Goal: Task Accomplishment & Management: Complete application form

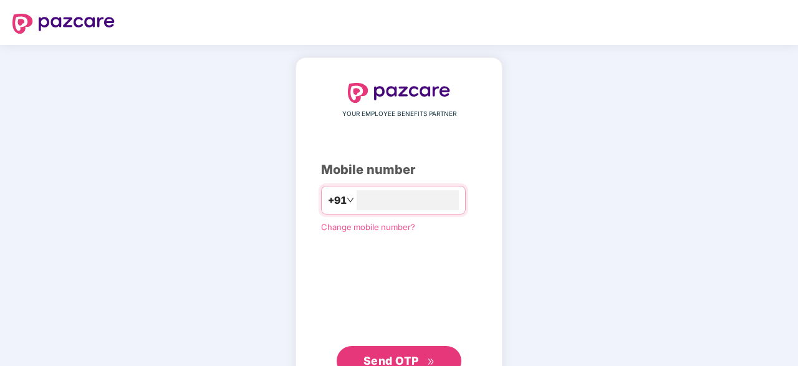
type input "**********"
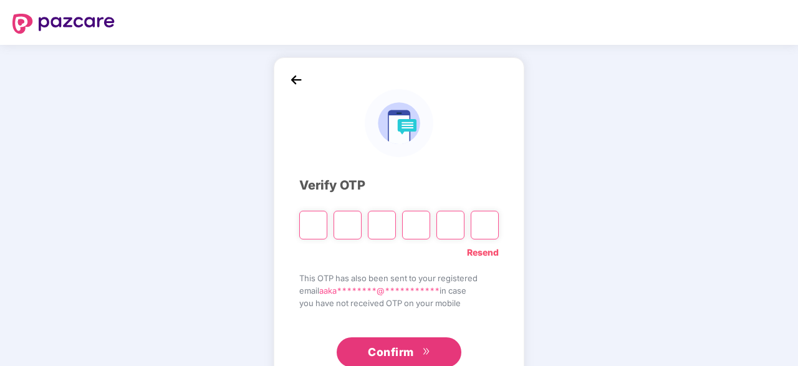
type input "*"
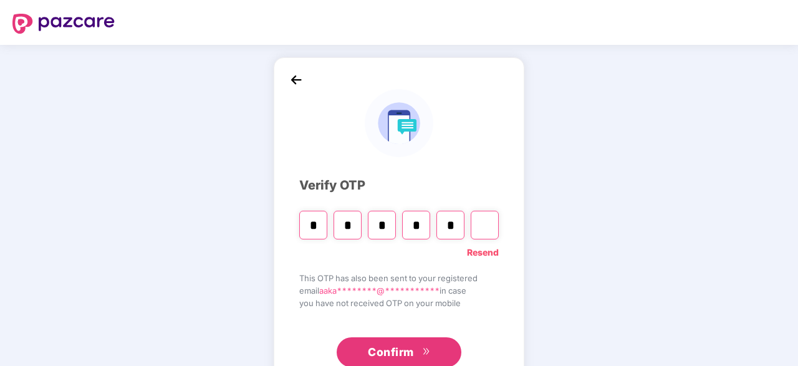
type input "*"
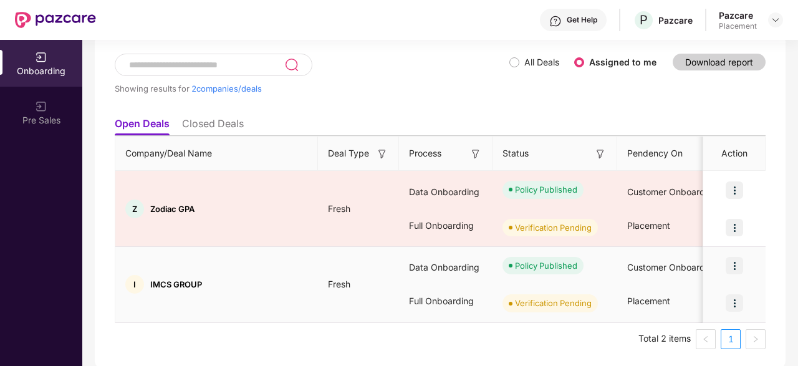
scroll to position [70, 0]
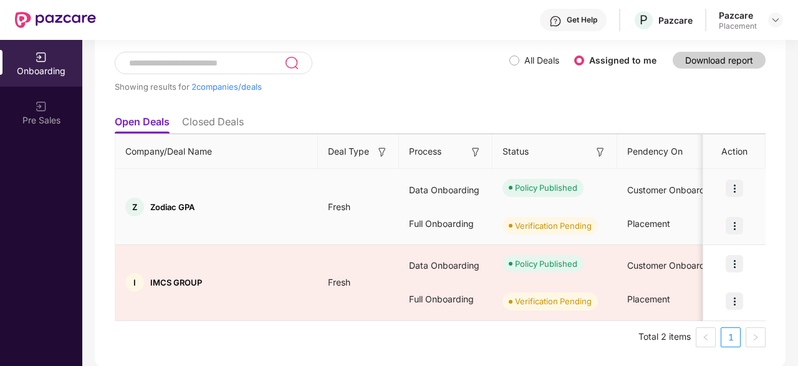
click at [739, 189] on img at bounding box center [734, 188] width 17 height 17
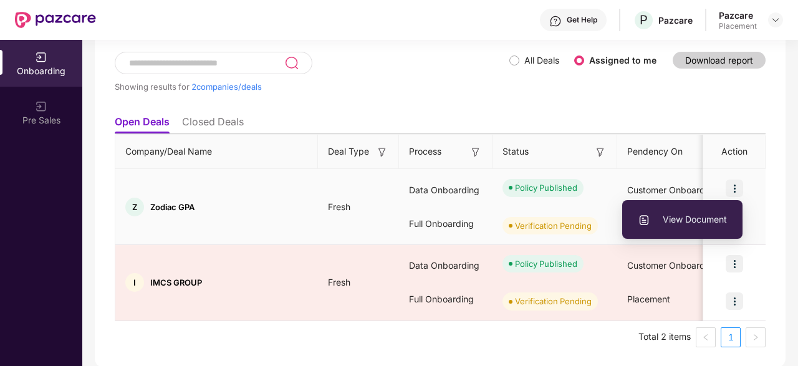
click at [690, 226] on span "View Document" at bounding box center [682, 220] width 89 height 14
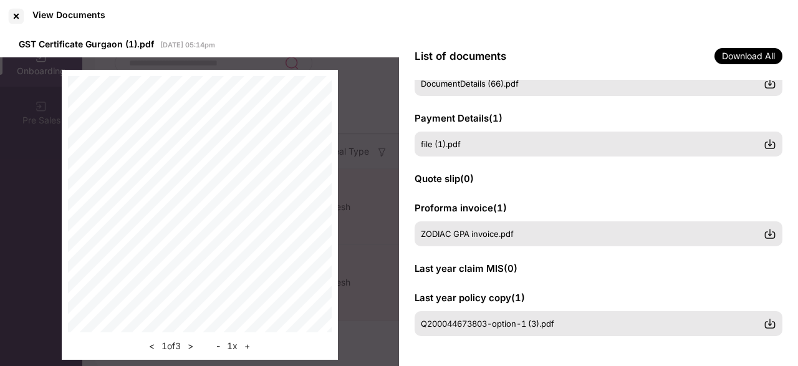
scroll to position [286, 0]
click at [12, 17] on div at bounding box center [16, 16] width 20 height 20
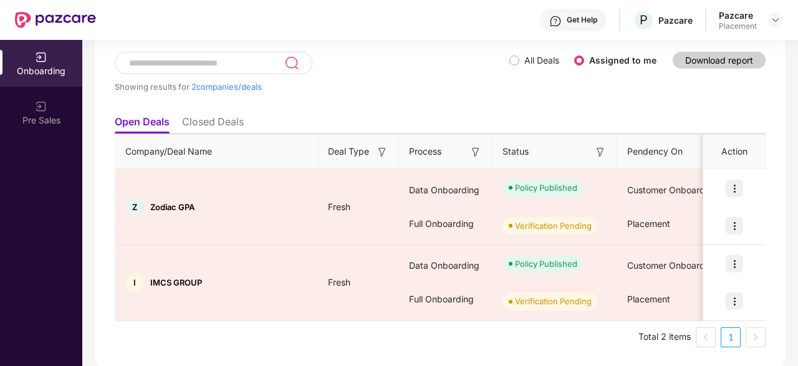
scroll to position [0, 1173]
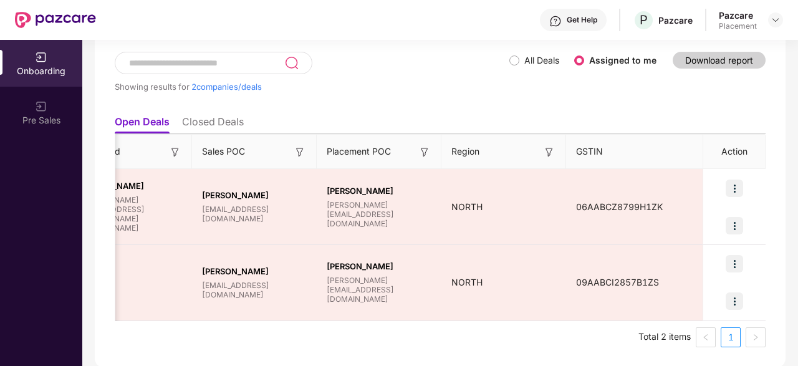
drag, startPoint x: 261, startPoint y: 315, endPoint x: 797, endPoint y: 350, distance: 537.3
click at [797, 350] on div "Onboarding Showing results for 2 companies/deals All Deals Assigned to me Downl…" at bounding box center [440, 203] width 716 height 326
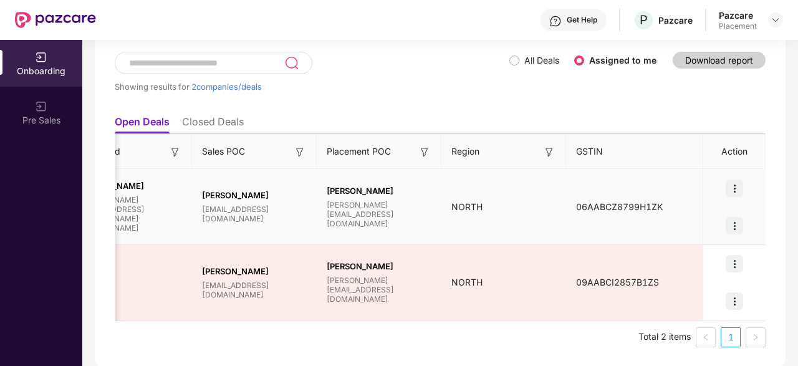
click at [741, 181] on img at bounding box center [734, 188] width 17 height 17
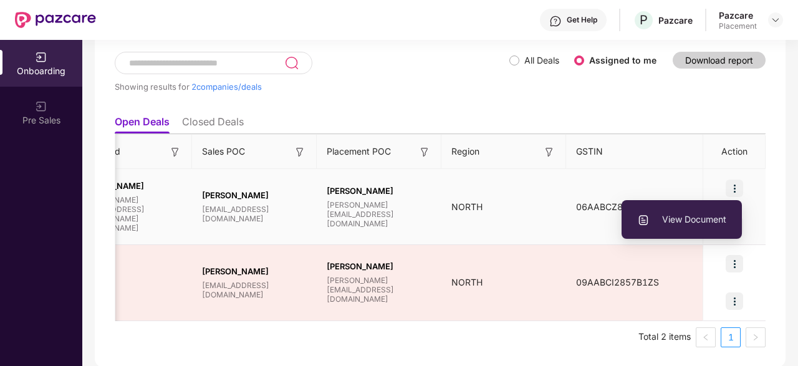
click at [671, 218] on span "View Document" at bounding box center [681, 220] width 89 height 14
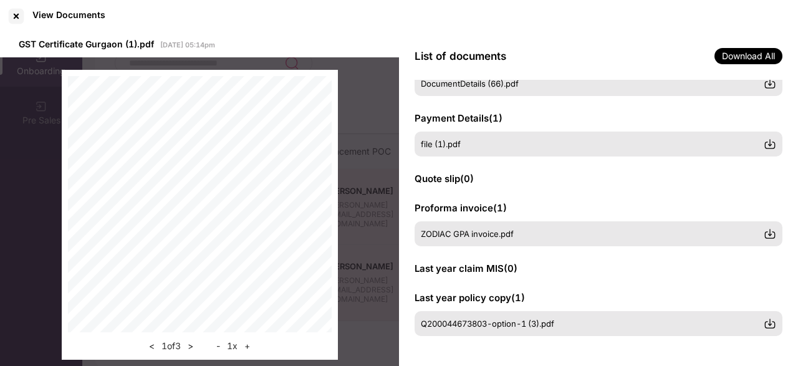
scroll to position [286, 0]
click at [9, 12] on div at bounding box center [16, 16] width 20 height 20
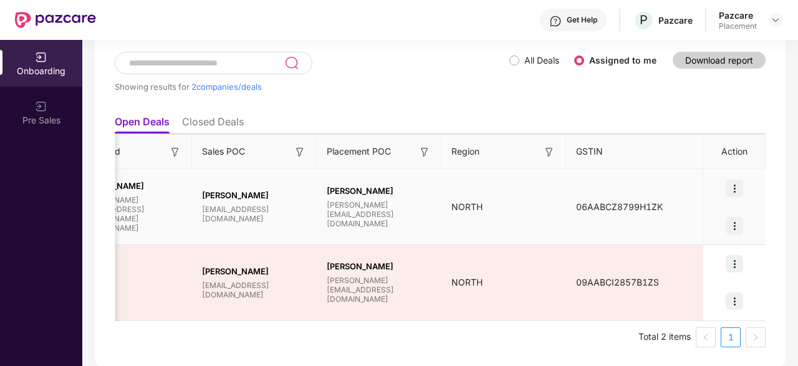
click at [732, 221] on img at bounding box center [734, 225] width 17 height 17
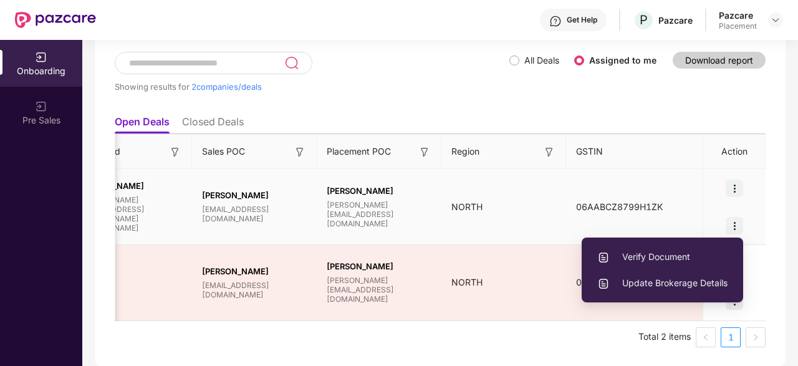
click at [657, 252] on span "Verify Document" at bounding box center [662, 257] width 130 height 14
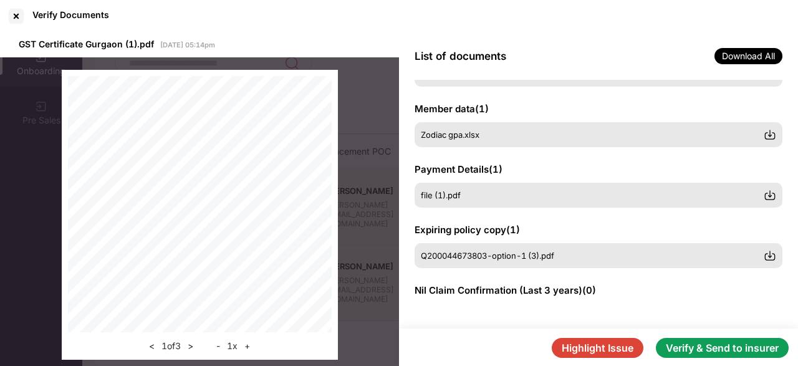
scroll to position [113, 0]
click at [754, 346] on button "Verify & Send to insurer" at bounding box center [722, 348] width 133 height 20
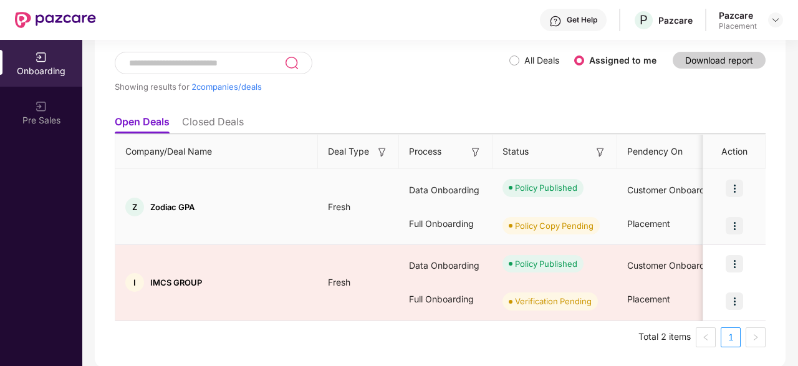
click at [734, 185] on img at bounding box center [734, 188] width 17 height 17
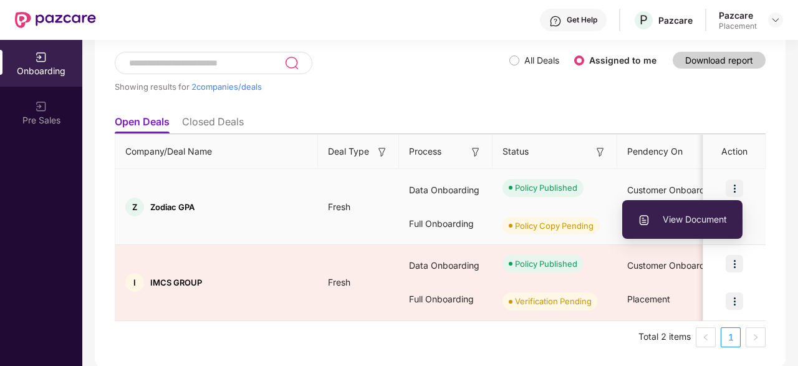
click at [688, 216] on span "View Document" at bounding box center [682, 220] width 89 height 14
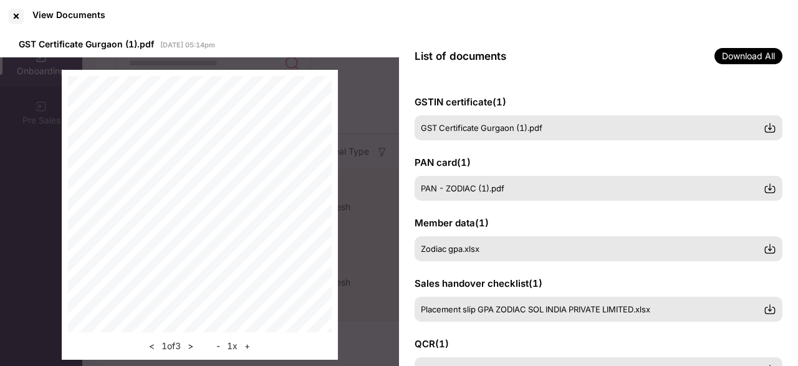
scroll to position [118, 0]
click at [17, 16] on div at bounding box center [16, 16] width 20 height 20
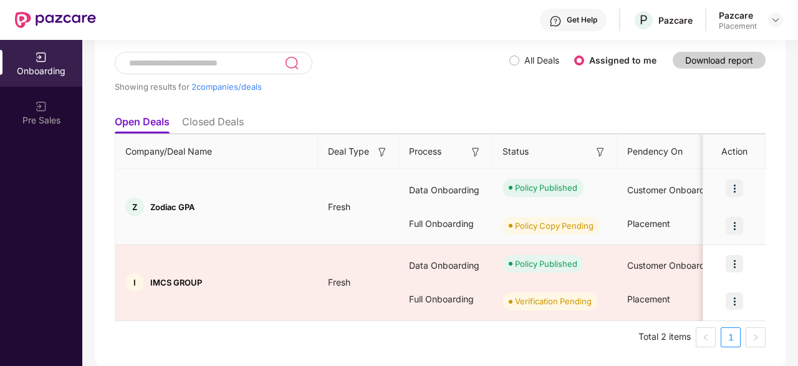
click at [736, 226] on img at bounding box center [734, 225] width 17 height 17
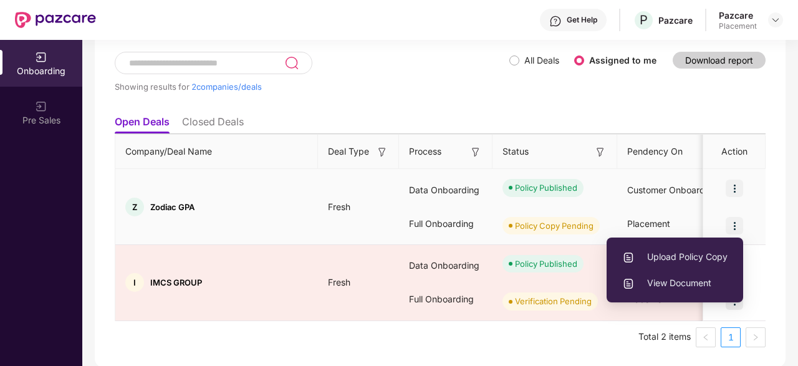
click at [668, 285] on span "View Document" at bounding box center [674, 283] width 105 height 14
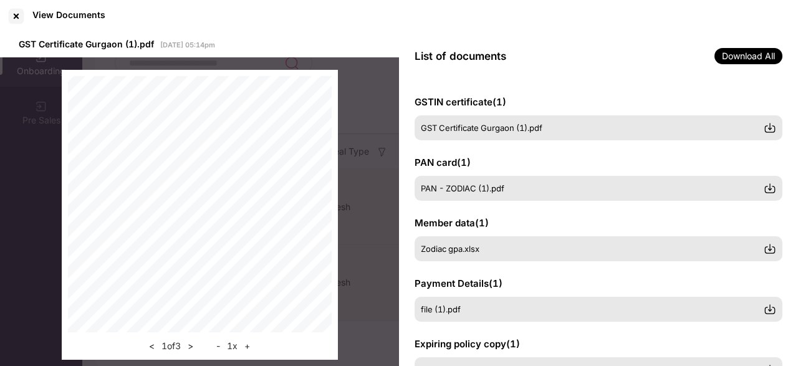
scroll to position [0, 0]
click at [12, 7] on div at bounding box center [16, 16] width 20 height 20
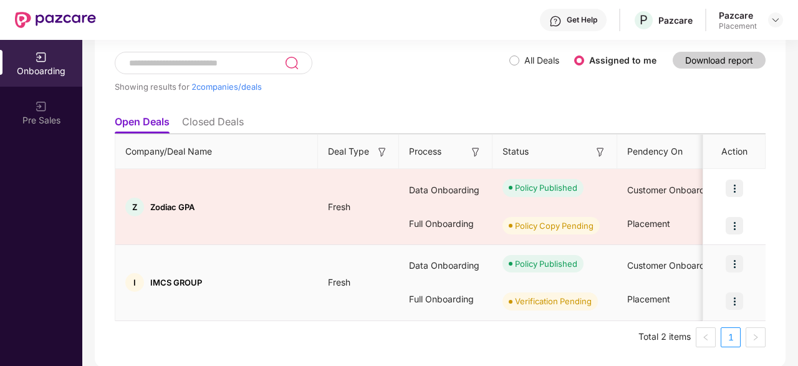
click at [734, 264] on img at bounding box center [734, 263] width 17 height 17
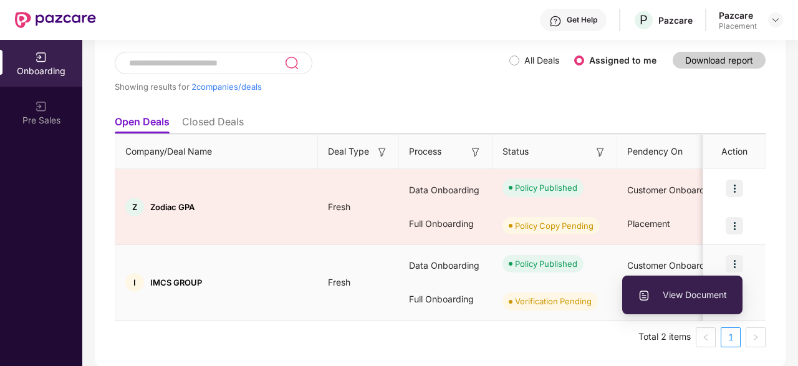
click at [685, 289] on span "View Document" at bounding box center [682, 295] width 89 height 14
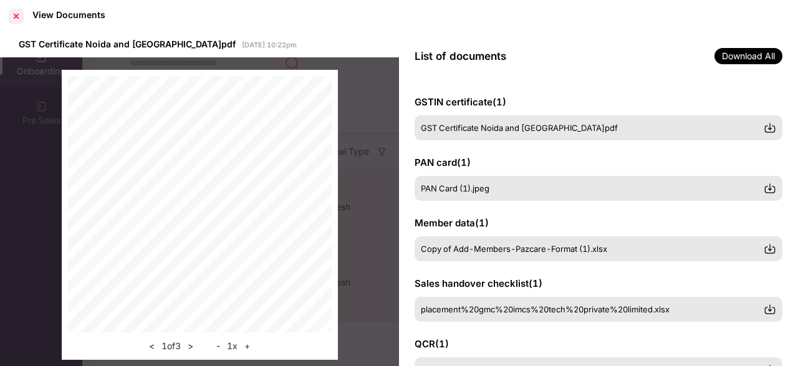
click at [11, 9] on div at bounding box center [16, 16] width 20 height 20
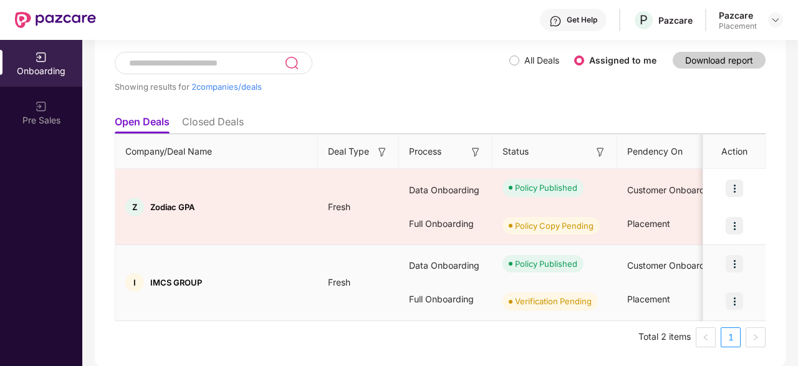
click at [736, 303] on img at bounding box center [734, 300] width 17 height 17
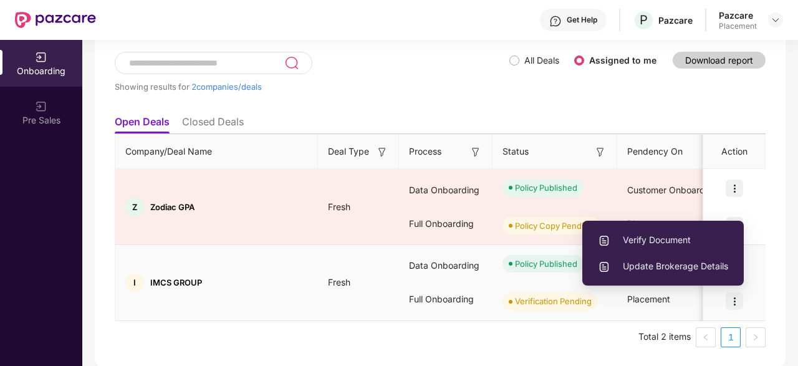
click at [655, 241] on span "Verify Document" at bounding box center [663, 240] width 130 height 14
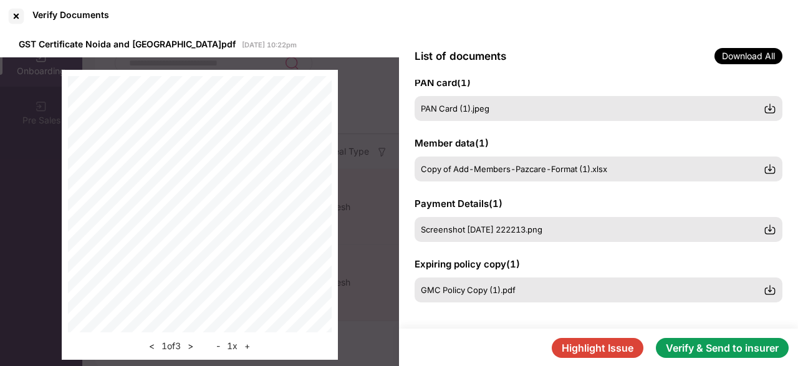
scroll to position [84, 0]
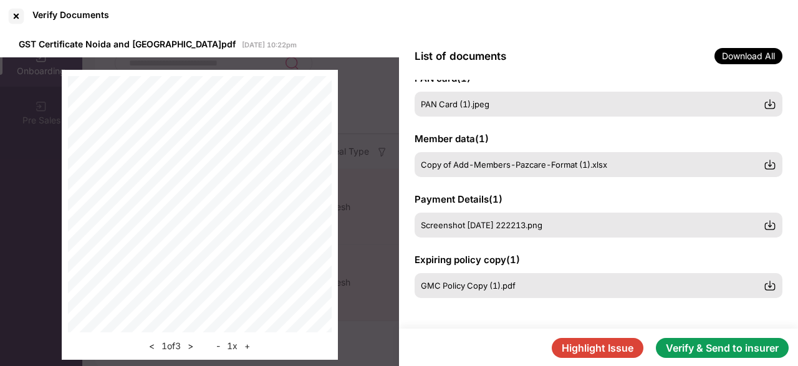
click at [696, 341] on button "Verify & Send to insurer" at bounding box center [722, 348] width 133 height 20
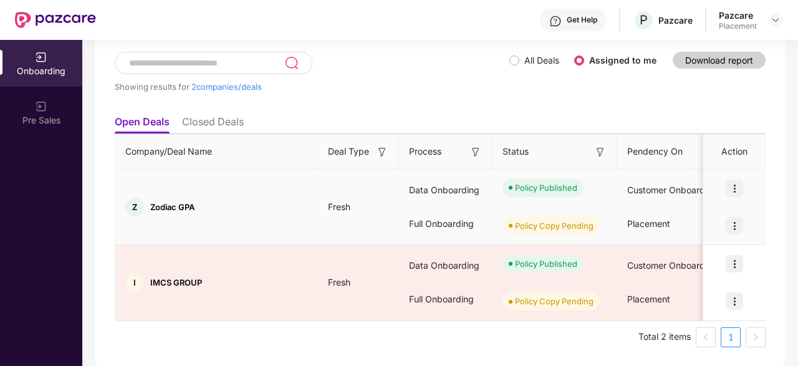
click at [737, 221] on img at bounding box center [734, 225] width 17 height 17
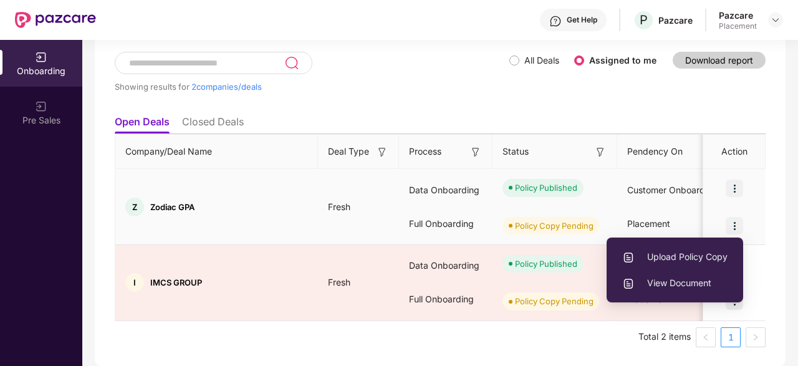
click at [664, 280] on span "View Document" at bounding box center [674, 283] width 105 height 14
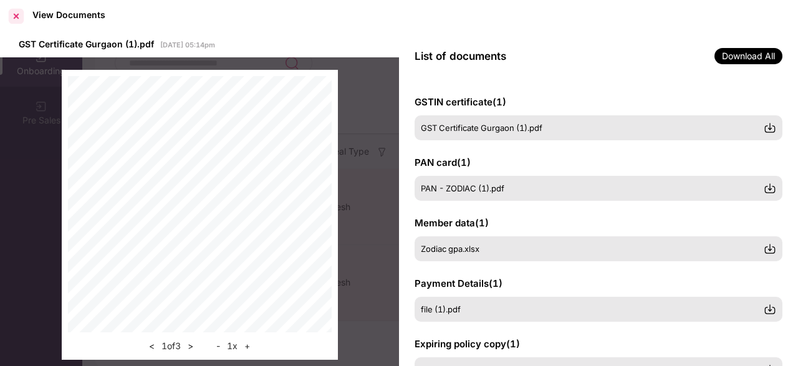
click at [13, 12] on div at bounding box center [16, 16] width 20 height 20
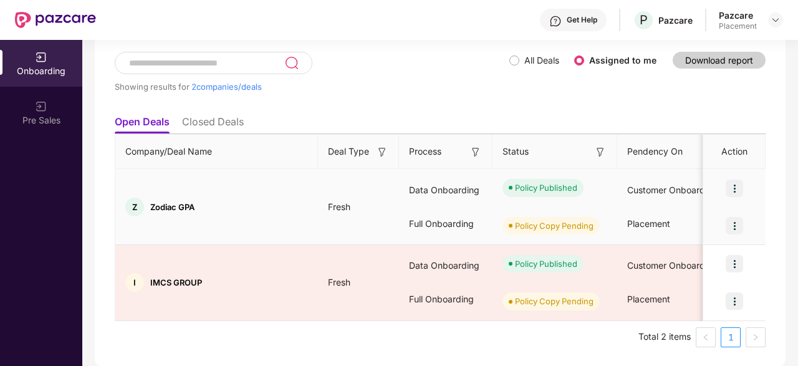
click at [736, 219] on img at bounding box center [734, 225] width 17 height 17
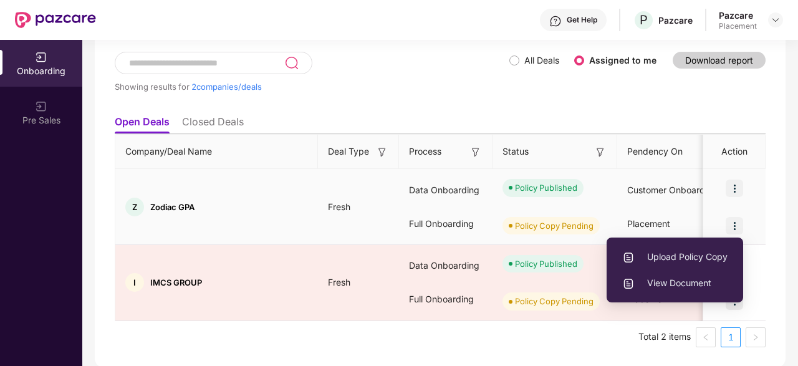
click at [665, 255] on span "Upload Policy Copy" at bounding box center [674, 257] width 105 height 14
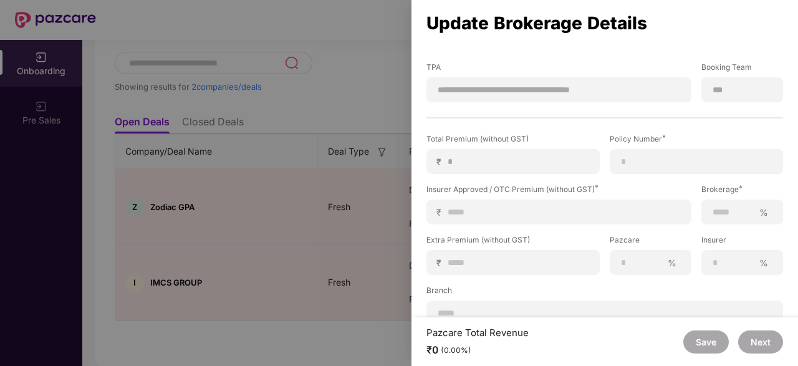
scroll to position [244, 0]
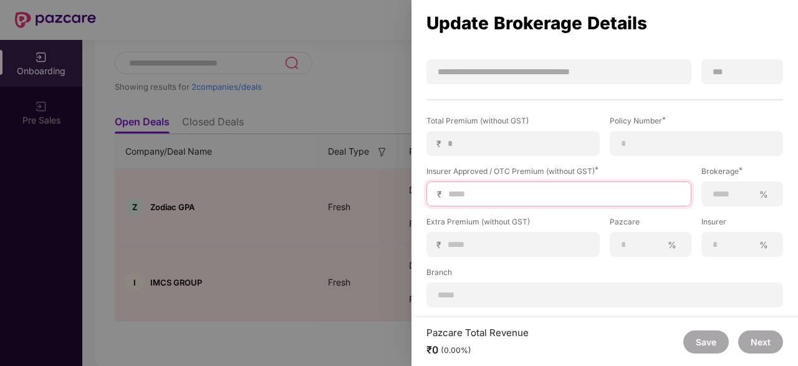
click at [564, 190] on input at bounding box center [564, 194] width 234 height 13
click at [466, 189] on input at bounding box center [564, 194] width 234 height 13
type input "*"
type input "**"
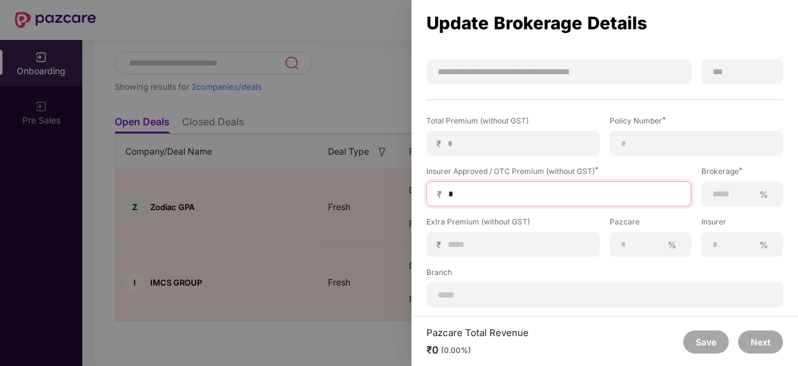
type input "**"
type input "***"
type input "****"
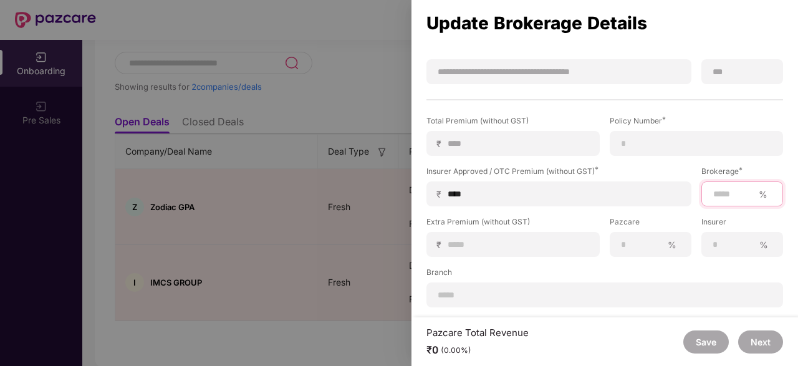
click at [726, 196] on input at bounding box center [733, 194] width 42 height 13
type input "***"
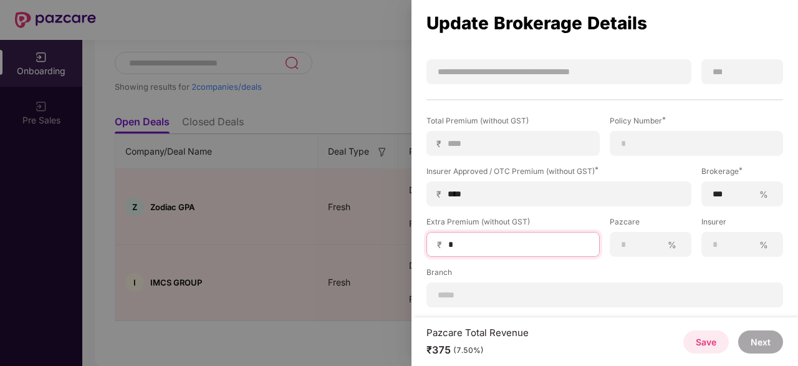
type input "*"
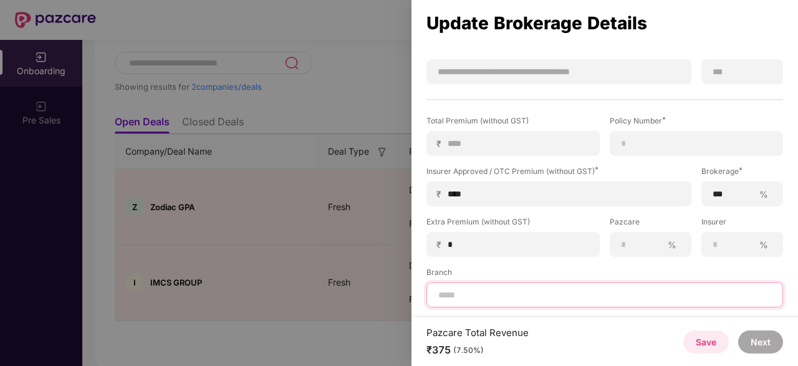
click at [497, 297] on input at bounding box center [604, 295] width 335 height 13
type input "*****"
click at [506, 287] on div "*****" at bounding box center [604, 294] width 357 height 25
click at [567, 296] on input "*****" at bounding box center [604, 295] width 335 height 13
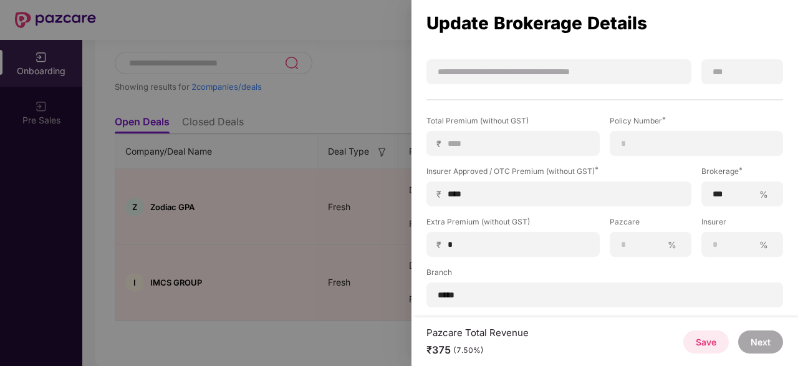
click at [709, 339] on button "Save" at bounding box center [706, 341] width 46 height 23
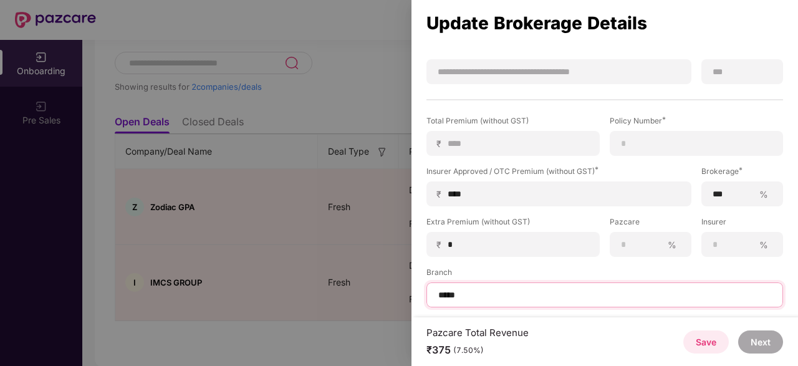
click at [618, 297] on input "*****" at bounding box center [604, 295] width 335 height 13
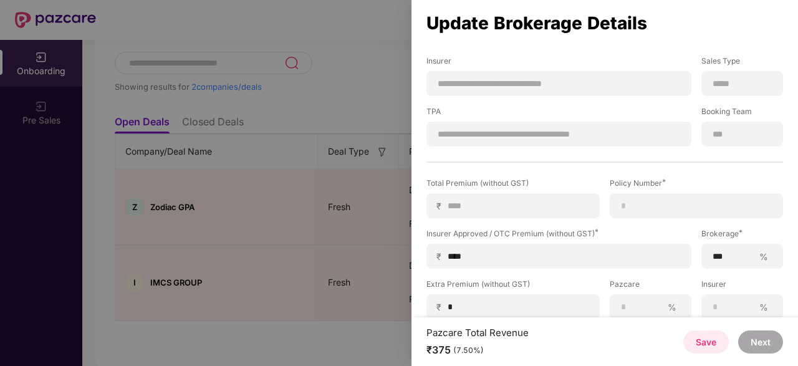
scroll to position [120, 0]
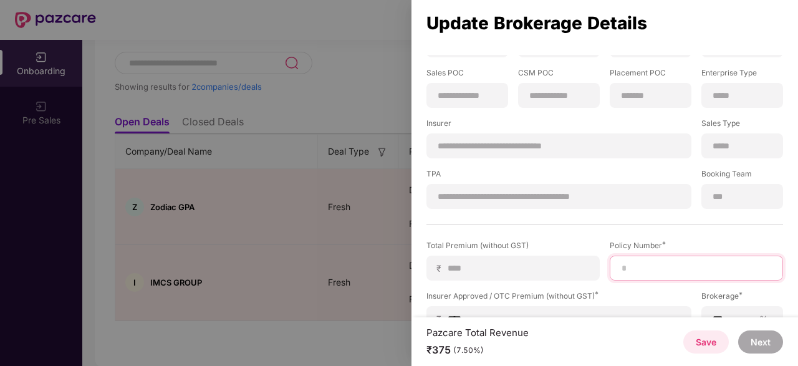
click at [643, 266] on input at bounding box center [696, 268] width 152 height 13
paste input "**********"
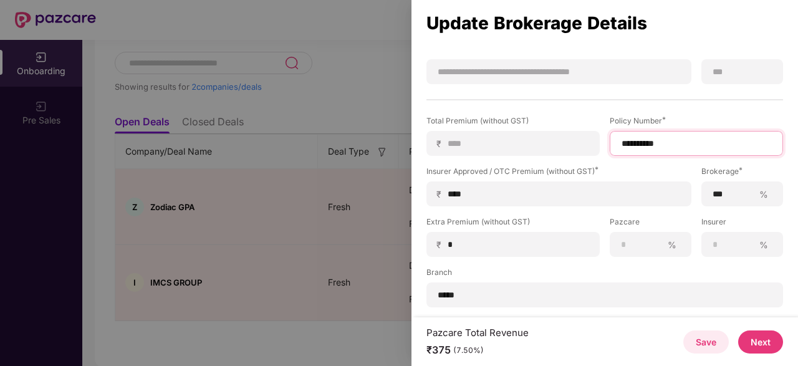
type input "**********"
click at [698, 343] on button "Save" at bounding box center [706, 341] width 46 height 23
click at [761, 339] on button "Next" at bounding box center [760, 341] width 45 height 23
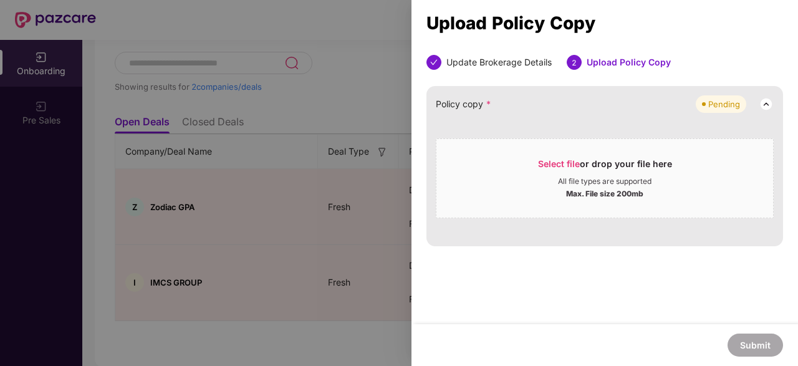
scroll to position [0, 0]
click at [567, 164] on span "Select file" at bounding box center [559, 163] width 42 height 11
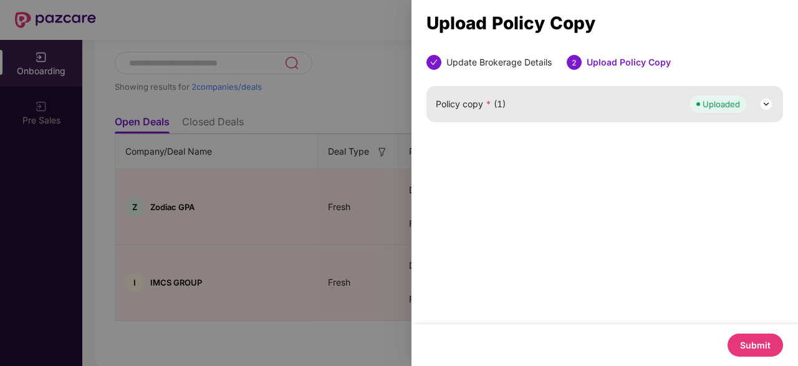
click at [754, 345] on button "Submit" at bounding box center [755, 345] width 55 height 23
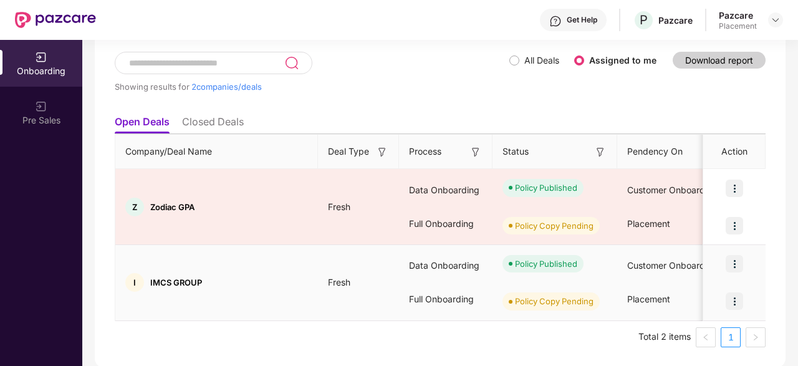
click at [734, 261] on img at bounding box center [734, 263] width 17 height 17
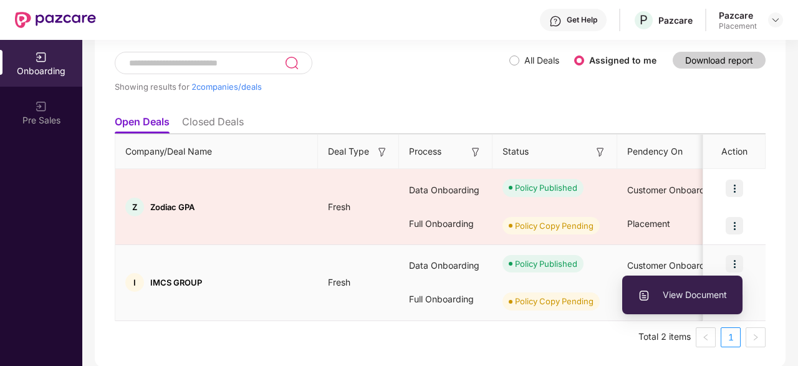
click at [687, 286] on li "View Document" at bounding box center [682, 295] width 120 height 26
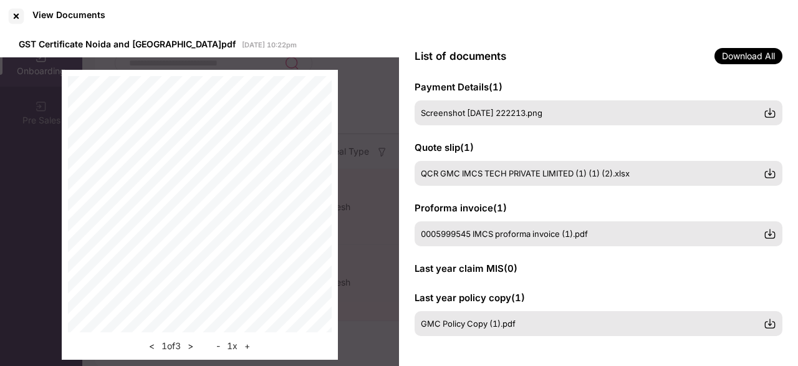
scroll to position [317, 0]
click at [22, 11] on div at bounding box center [16, 16] width 20 height 20
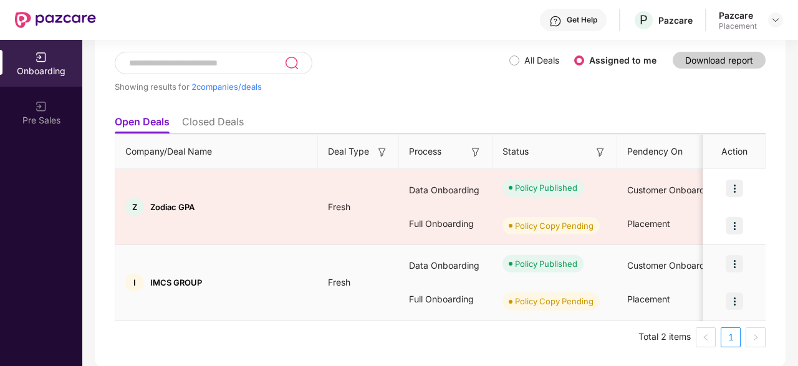
click at [735, 300] on img at bounding box center [734, 300] width 17 height 17
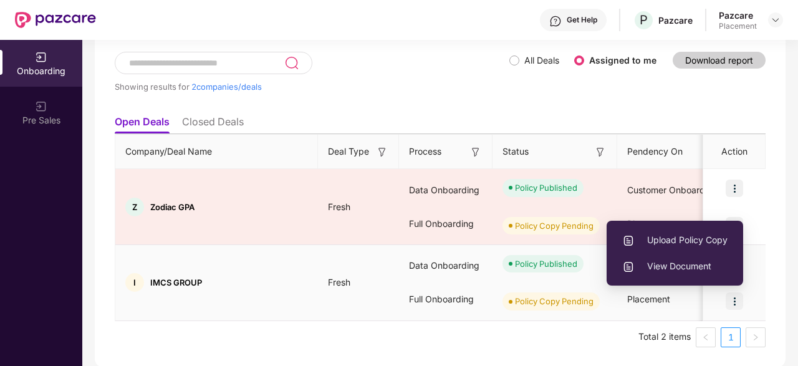
click at [686, 269] on span "View Document" at bounding box center [674, 266] width 105 height 14
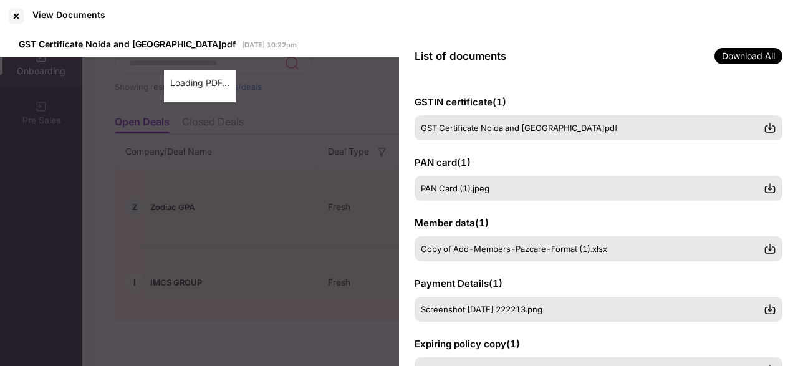
scroll to position [46, 0]
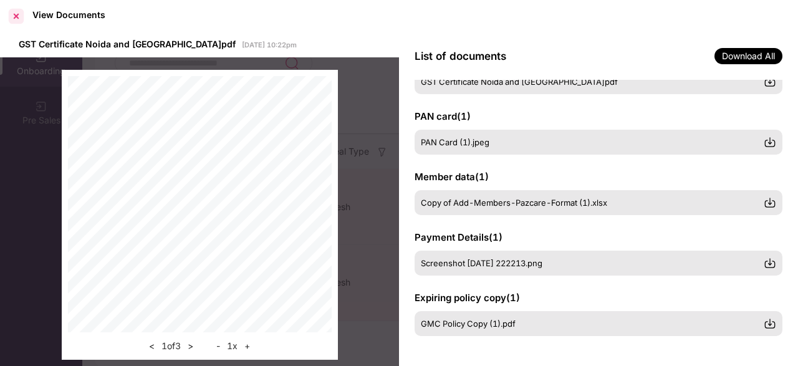
click at [18, 16] on div at bounding box center [16, 16] width 20 height 20
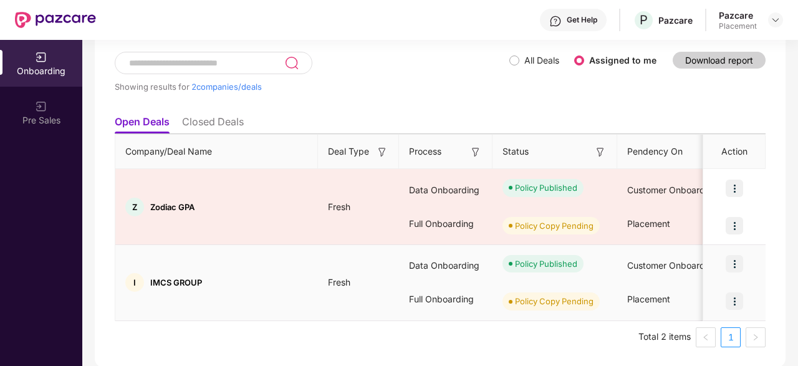
click at [738, 267] on img at bounding box center [734, 263] width 17 height 17
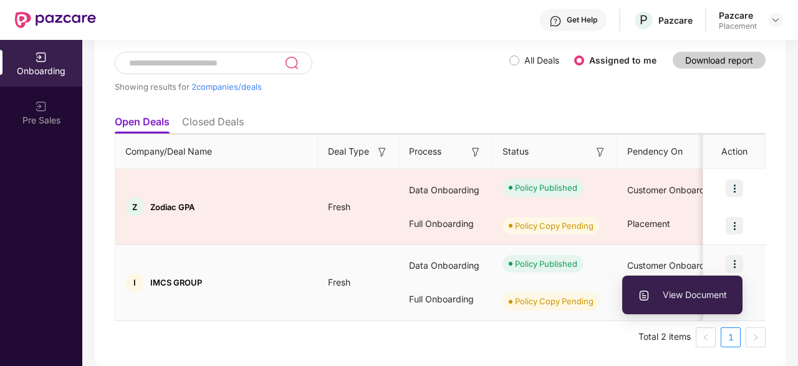
click at [766, 277] on div "Showing results for 2 companies/deals All Deals Assigned to me Download report …" at bounding box center [440, 199] width 691 height 335
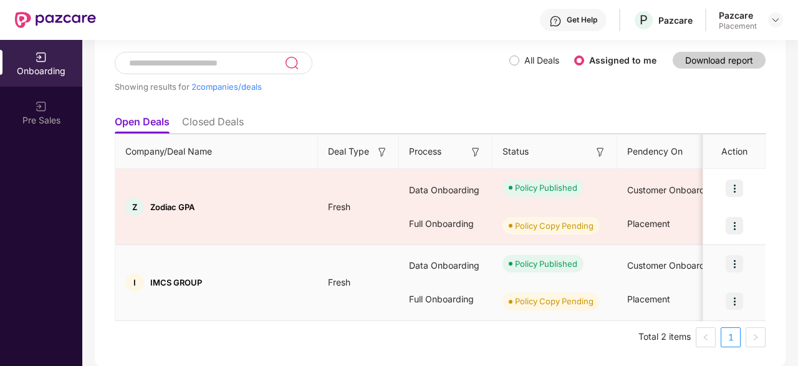
click at [736, 304] on img at bounding box center [734, 300] width 17 height 17
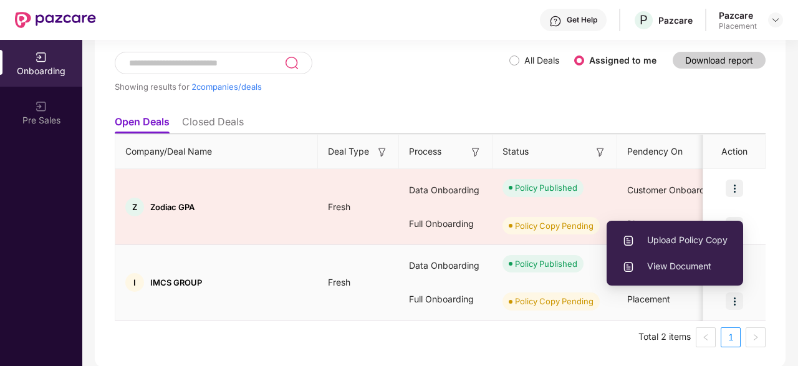
click at [680, 233] on span "Upload Policy Copy" at bounding box center [674, 240] width 105 height 14
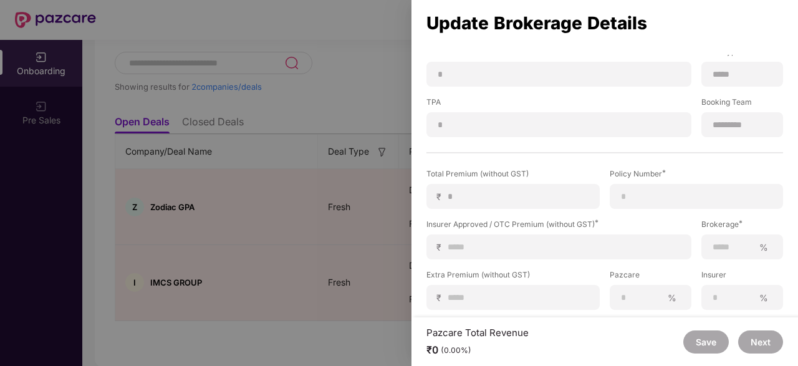
scroll to position [244, 0]
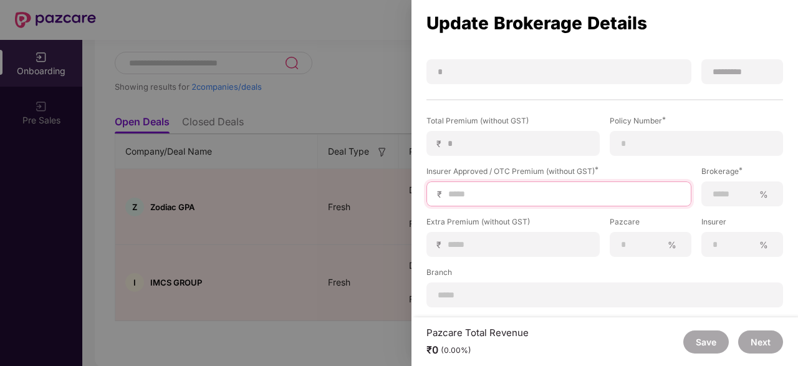
click at [519, 199] on input at bounding box center [564, 194] width 234 height 13
click at [506, 193] on input at bounding box center [564, 194] width 234 height 13
click at [563, 188] on input at bounding box center [564, 194] width 234 height 13
